Goal: Information Seeking & Learning: Learn about a topic

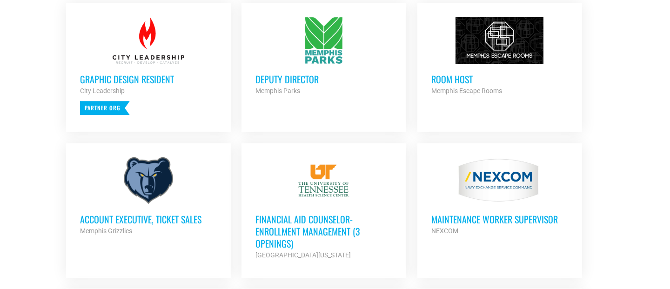
scroll to position [424, 0]
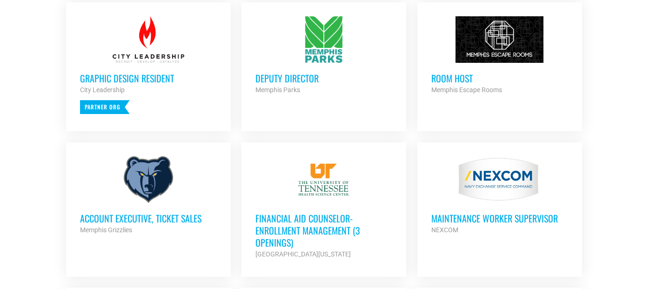
click at [279, 81] on h3 "Deputy Director" at bounding box center [323, 78] width 137 height 12
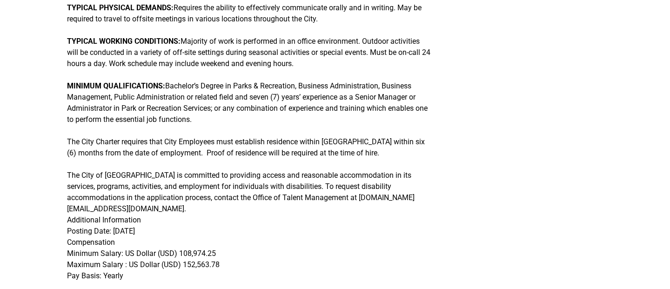
scroll to position [430, 0]
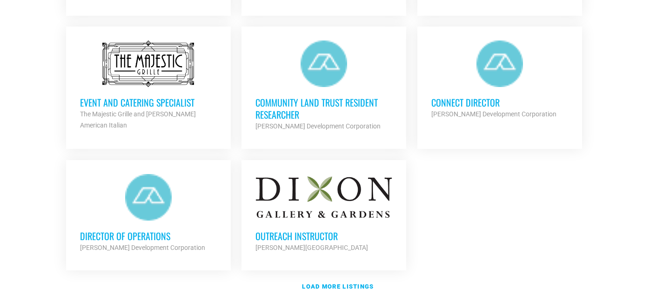
scroll to position [1077, 0]
